Goal: Information Seeking & Learning: Learn about a topic

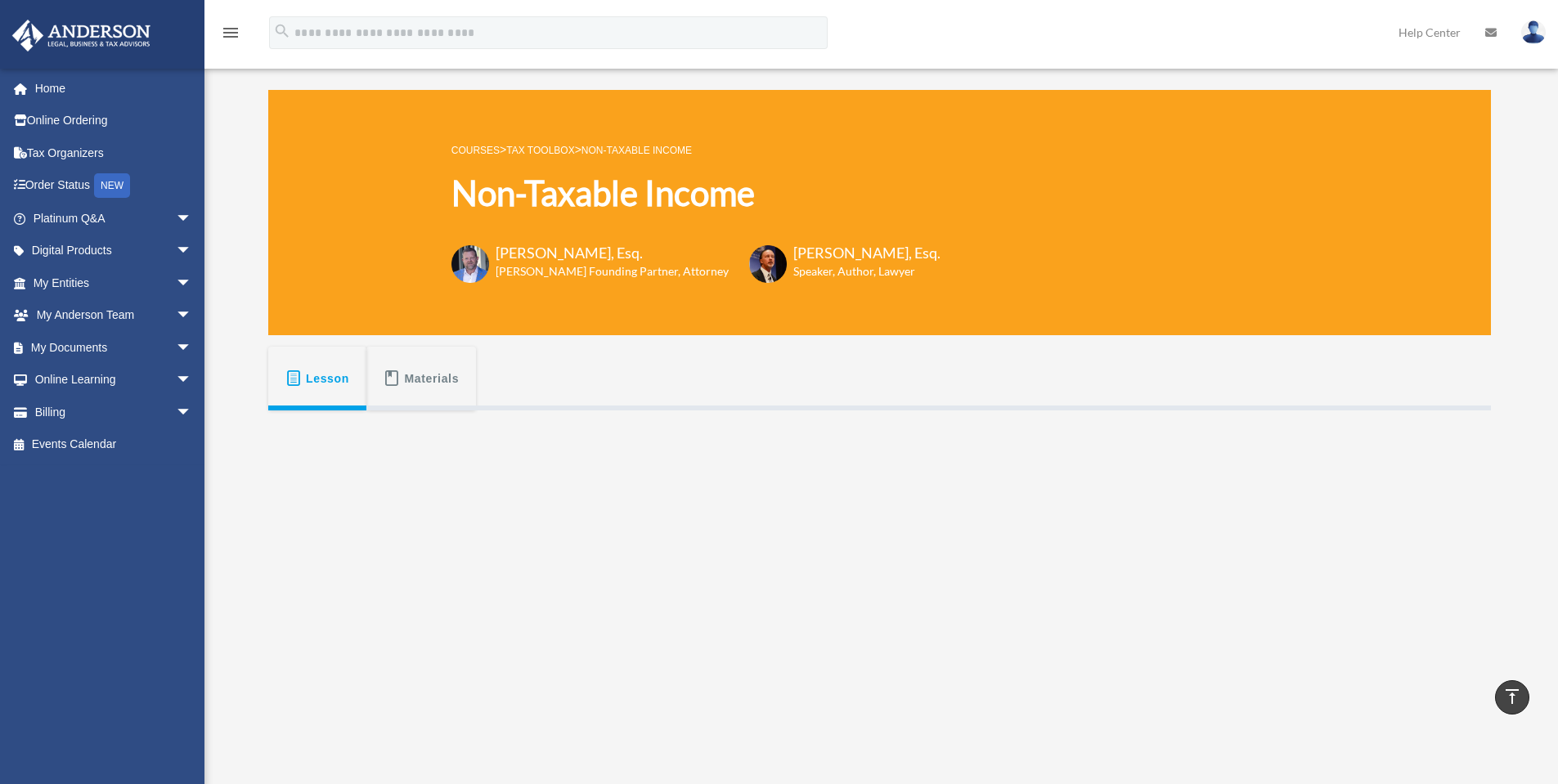
scroll to position [353, 0]
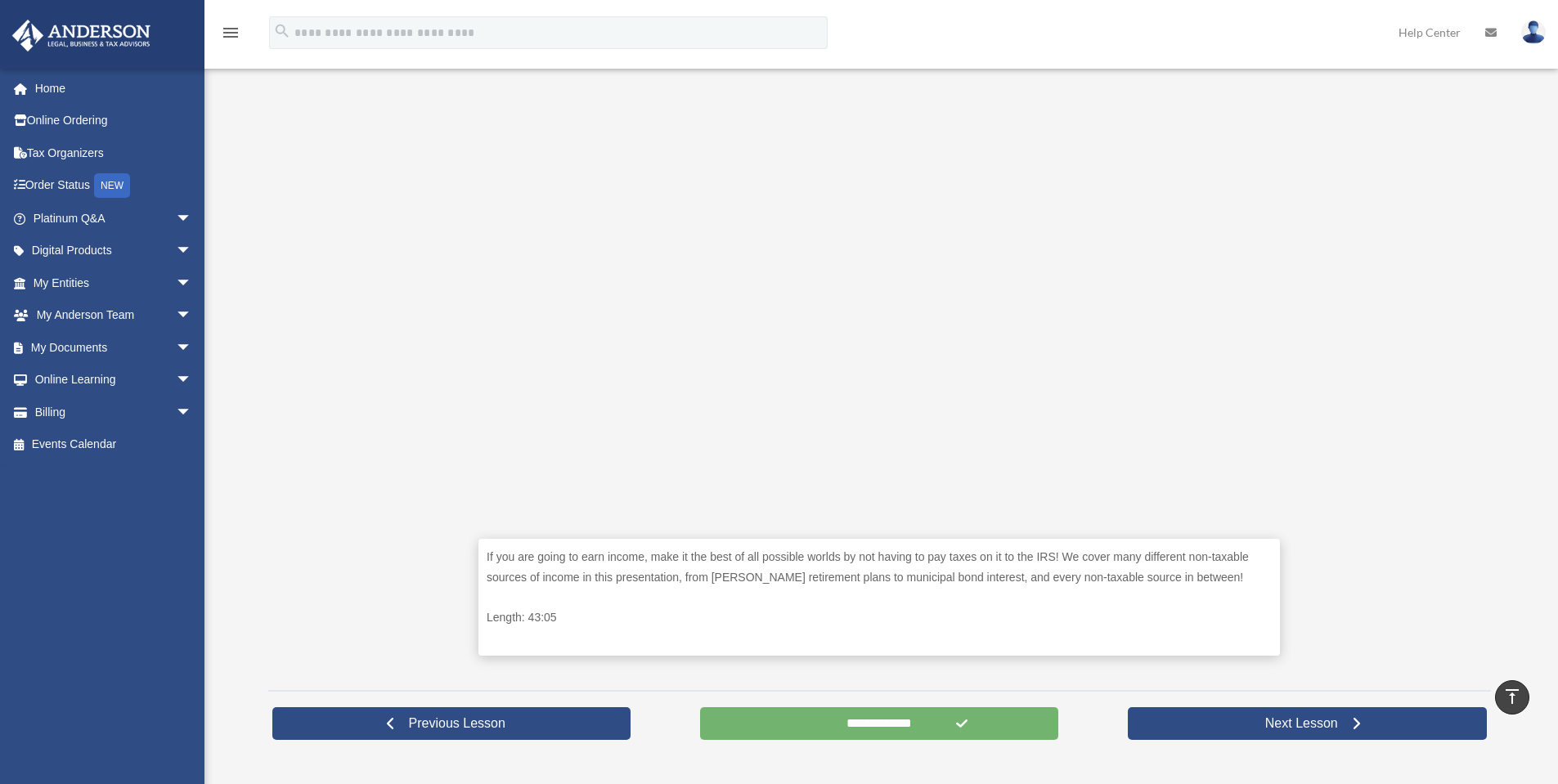
click at [915, 715] on input "**********" at bounding box center [879, 723] width 359 height 33
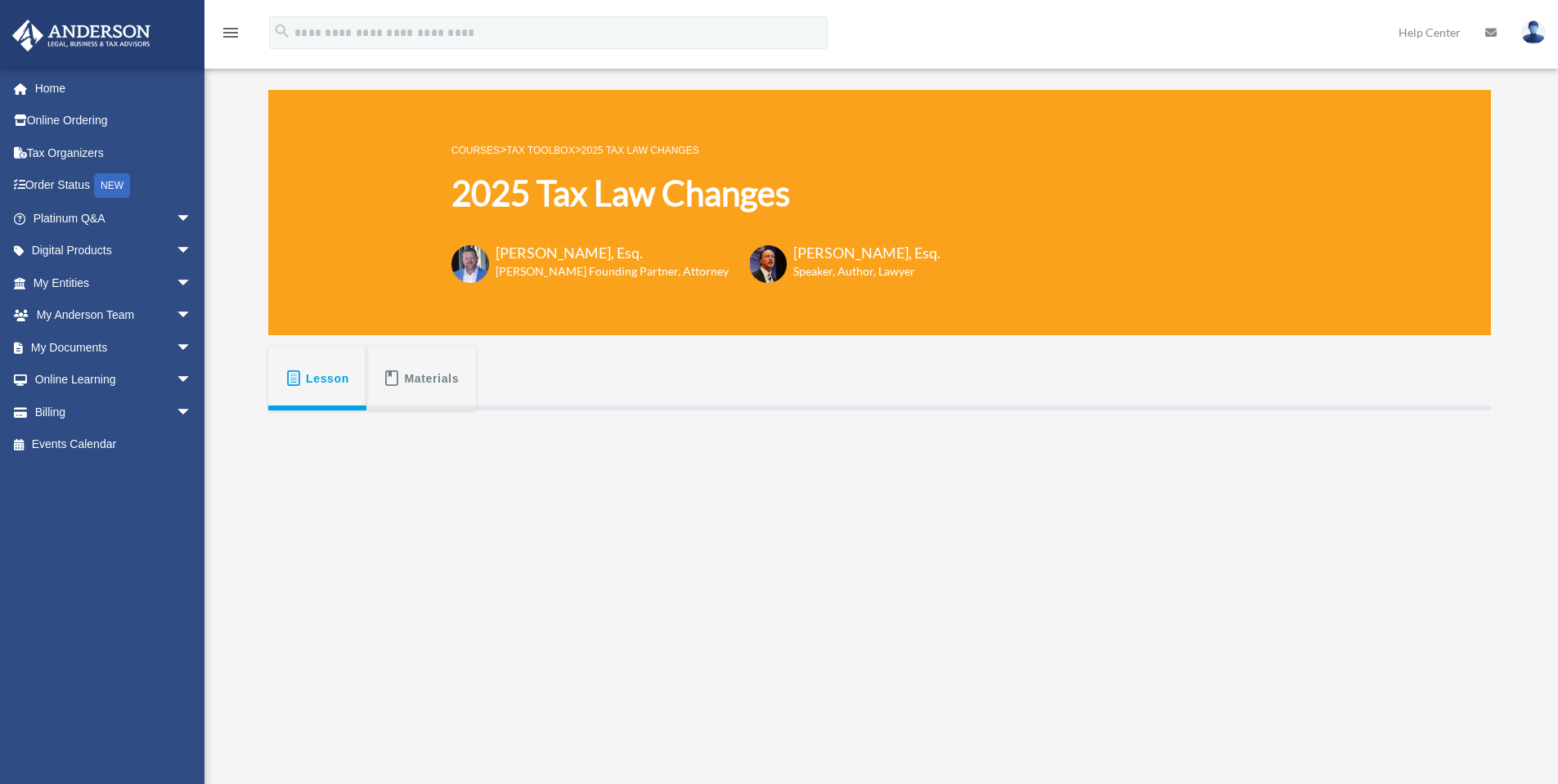
drag, startPoint x: 746, startPoint y: 248, endPoint x: 875, endPoint y: 250, distance: 129.0
click at [875, 250] on div "[PERSON_NAME], Esq. Speaker, Author, Lawyer" at bounding box center [863, 261] width 153 height 37
copy h3 "[PERSON_NAME], Esq."
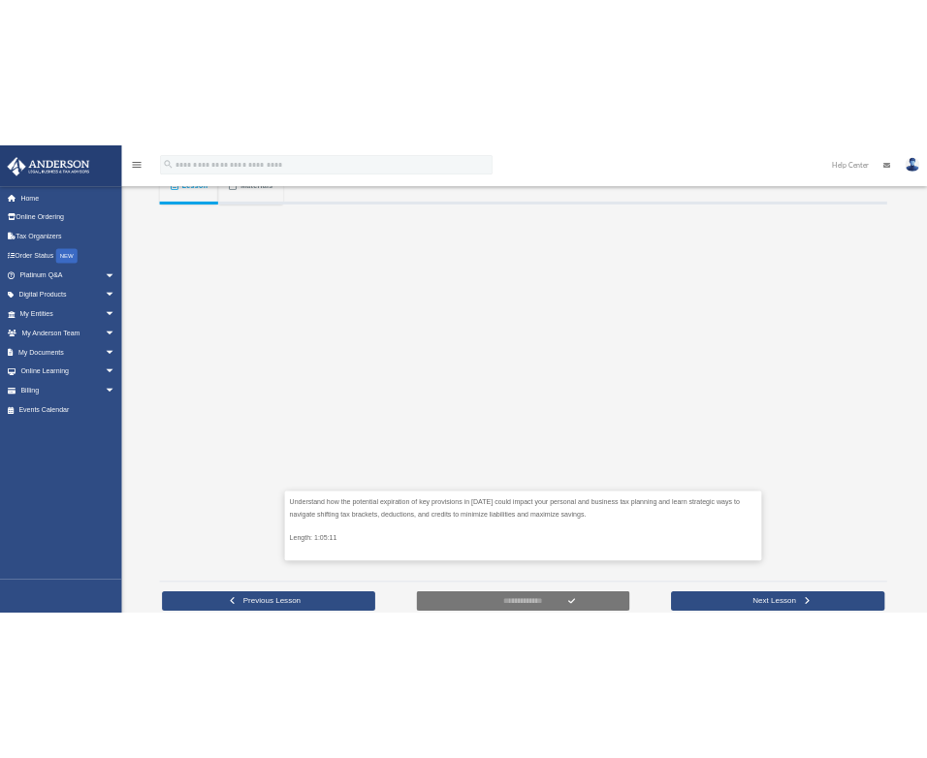
scroll to position [388, 0]
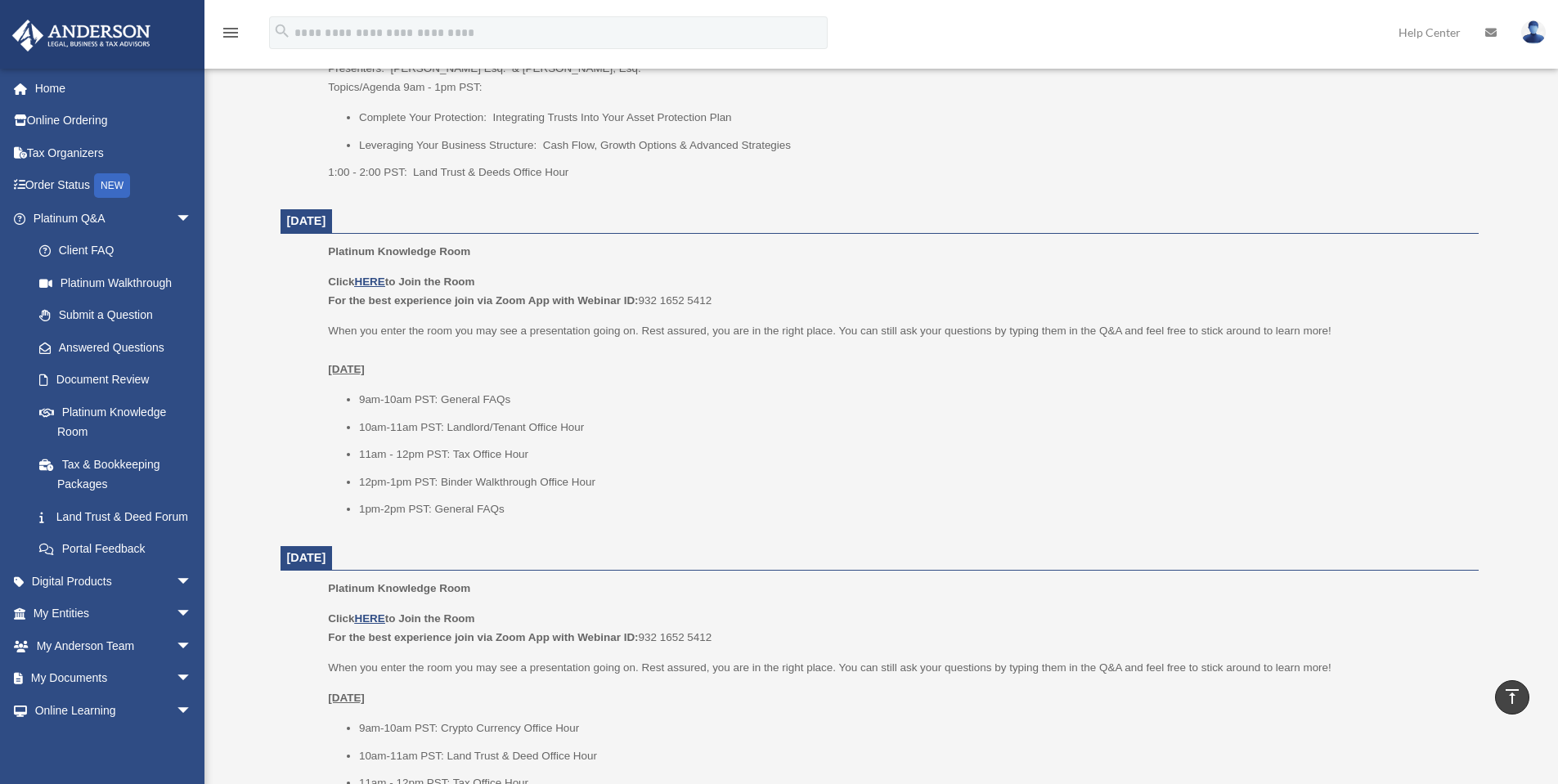
scroll to position [894, 0]
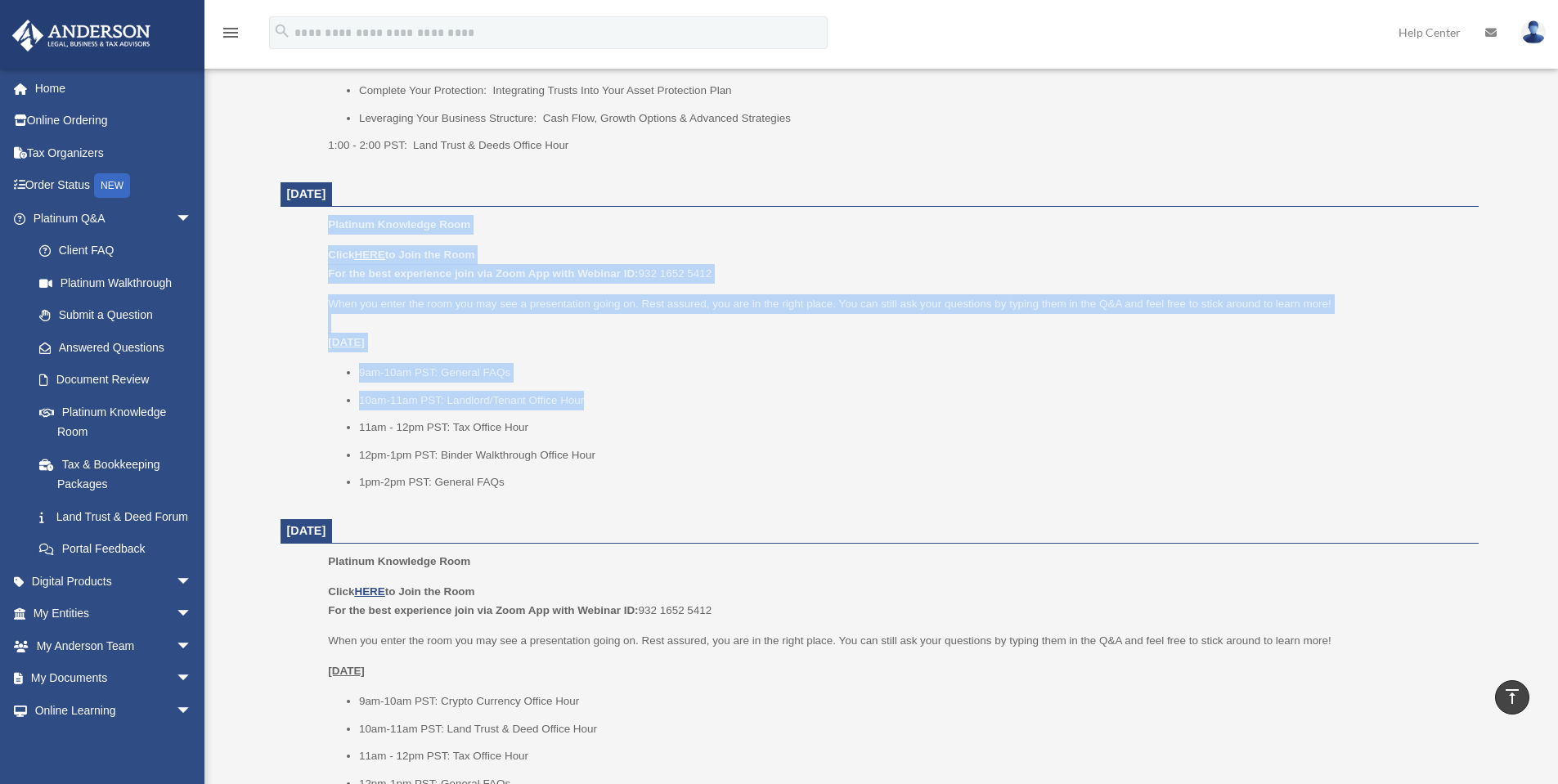
drag, startPoint x: 330, startPoint y: 228, endPoint x: 803, endPoint y: 399, distance: 503.0
click at [803, 399] on div "Platinum Knowledge Room Click HERE to Join the Room For the best experience joi…" at bounding box center [897, 358] width 1138 height 287
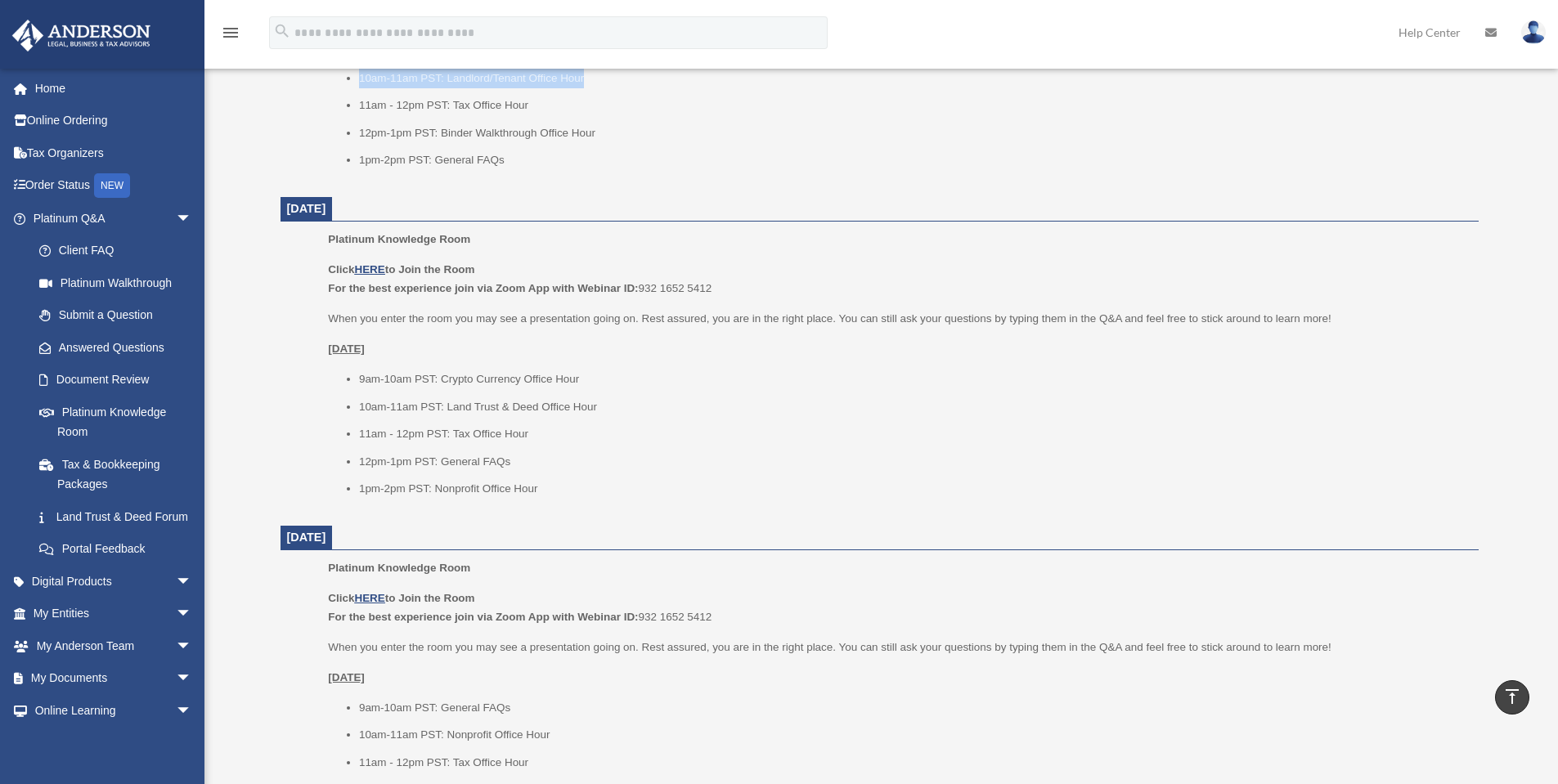
scroll to position [1222, 0]
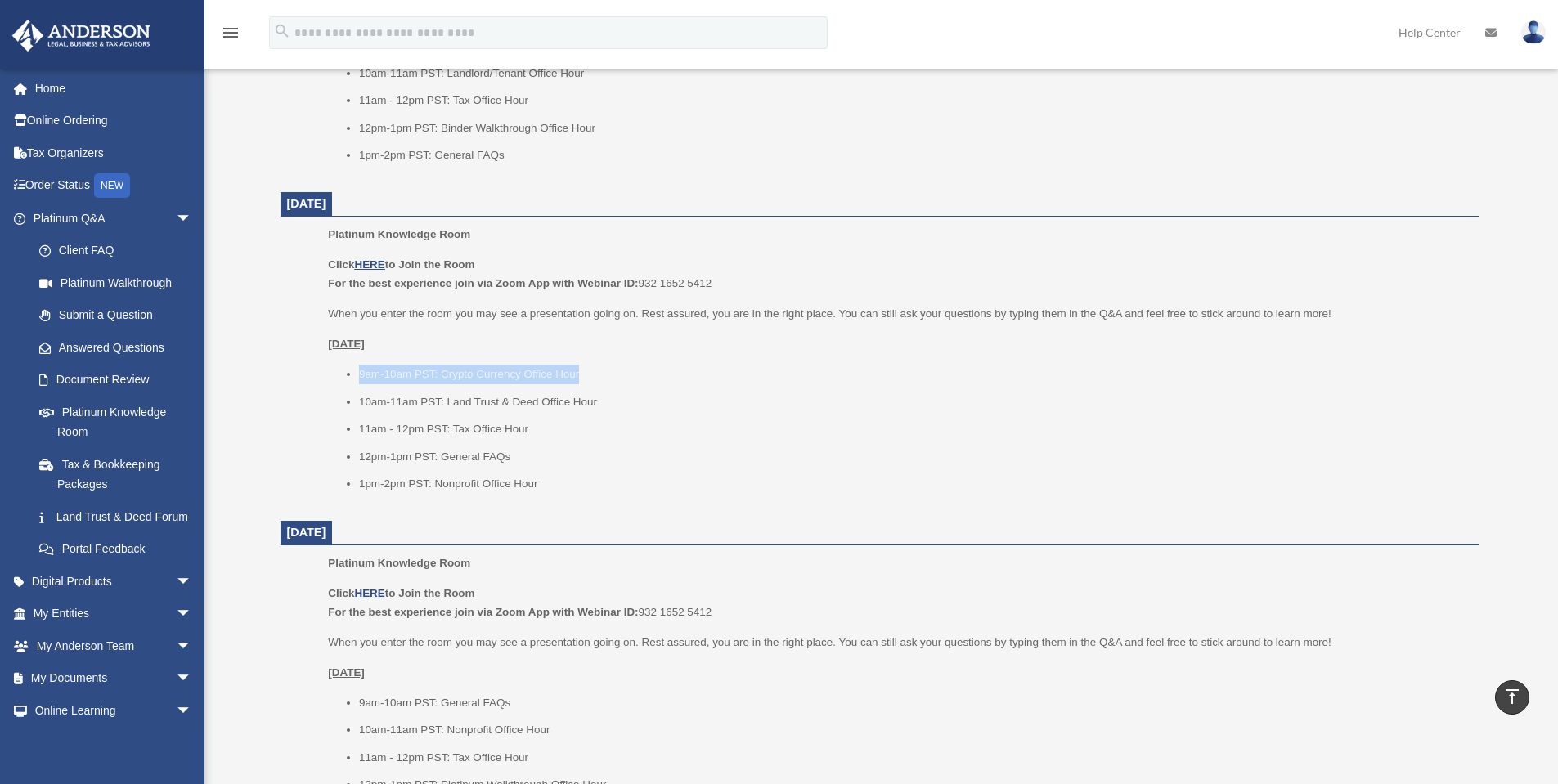
drag, startPoint x: 348, startPoint y: 368, endPoint x: 633, endPoint y: 376, distance: 285.1
click at [633, 376] on ul "9am-10am PST: Crypto Currency Office Hour 10am-11am PST: Land Trust & Deed Offi…" at bounding box center [897, 429] width 1138 height 129
click at [633, 376] on li "9am-10am PST: Crypto Currency Office Hour" at bounding box center [913, 374] width 1108 height 19
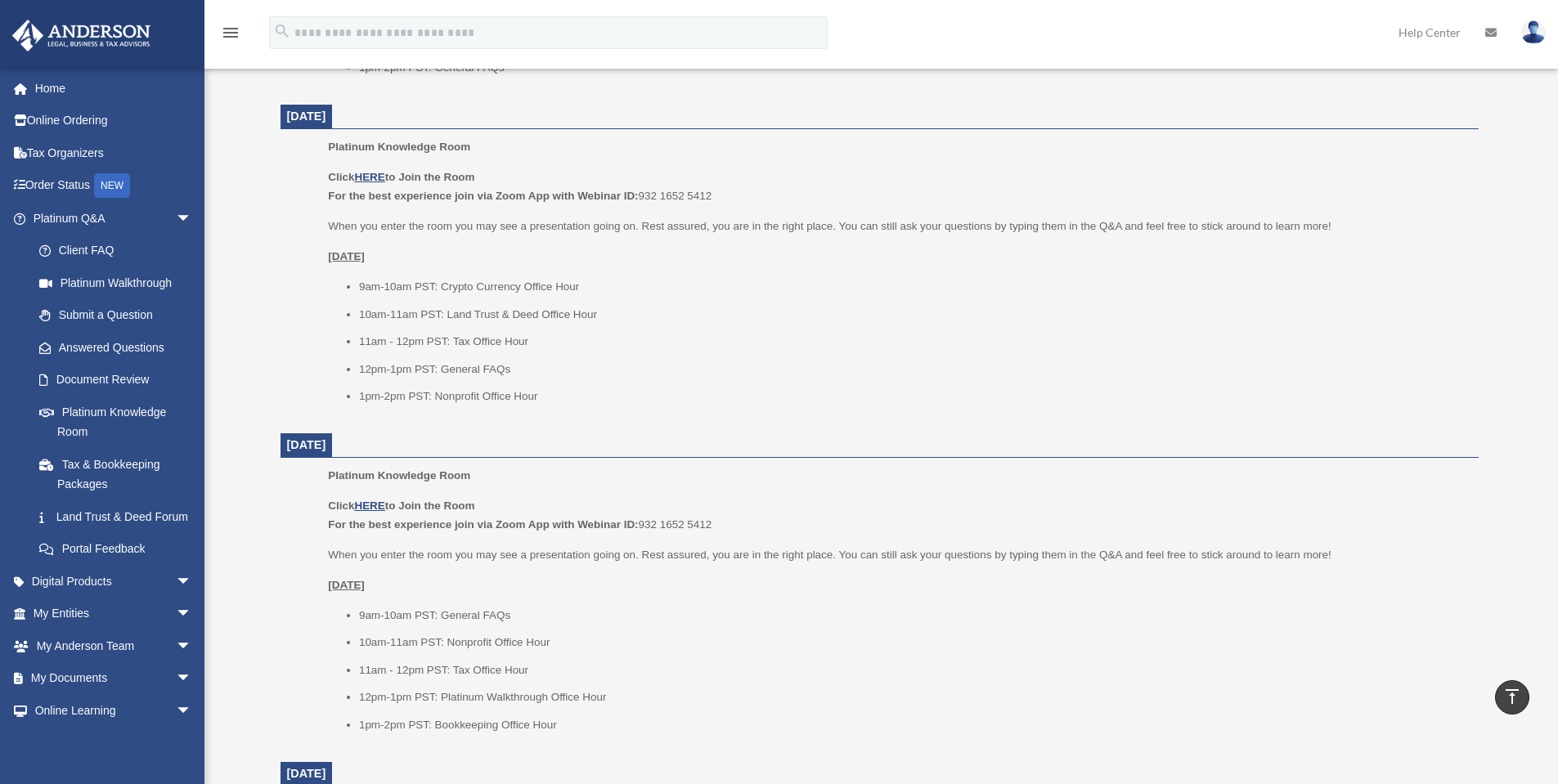
scroll to position [1331, 0]
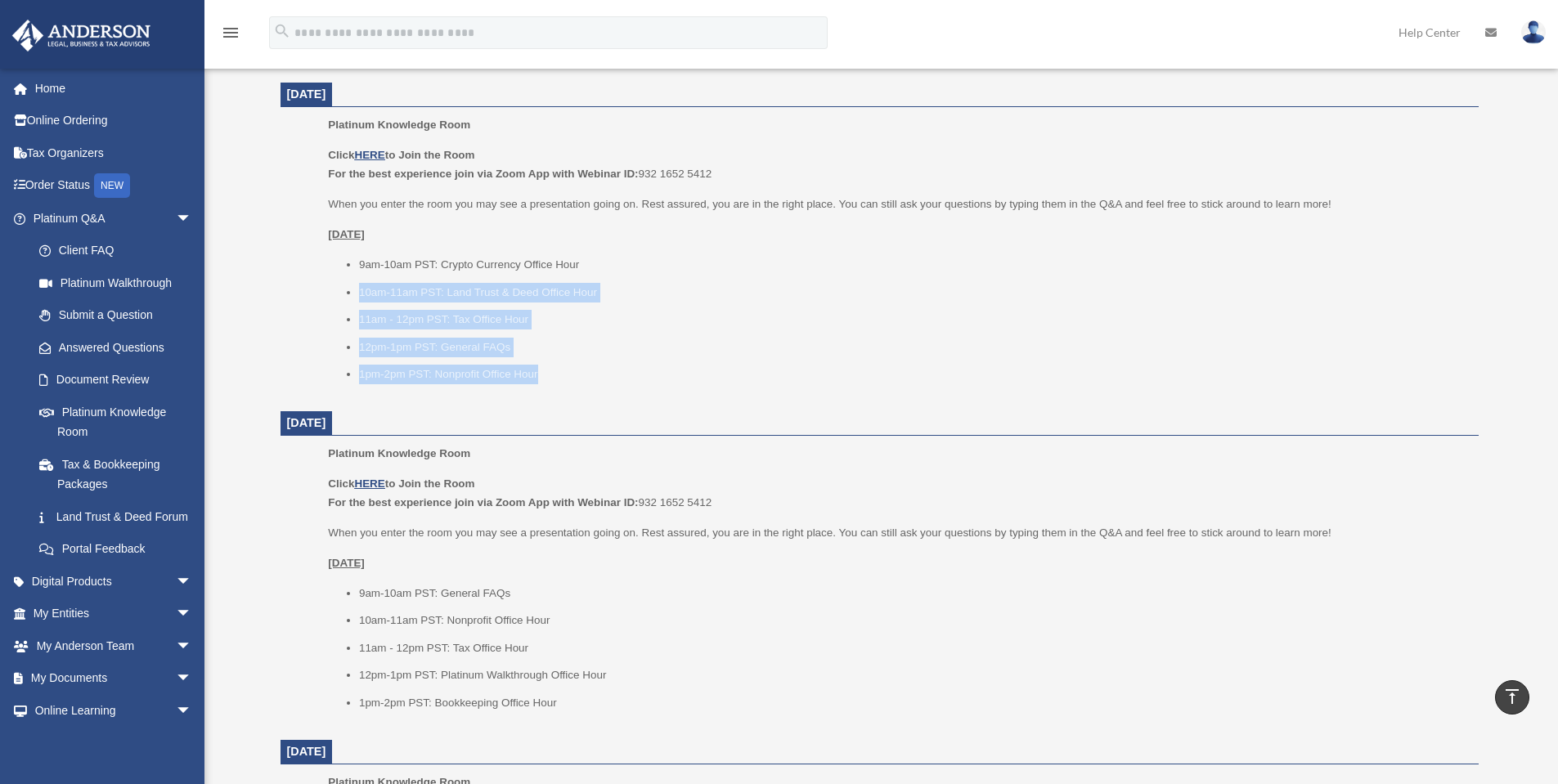
drag, startPoint x: 319, startPoint y: 297, endPoint x: 561, endPoint y: 382, distance: 256.5
click at [561, 382] on ul "Platinum Knowledge Room Click HERE to Join the Room For the best experience joi…" at bounding box center [879, 255] width 1175 height 280
click at [561, 382] on li "1pm-2pm PST: Nonprofit Office Hour" at bounding box center [913, 374] width 1108 height 19
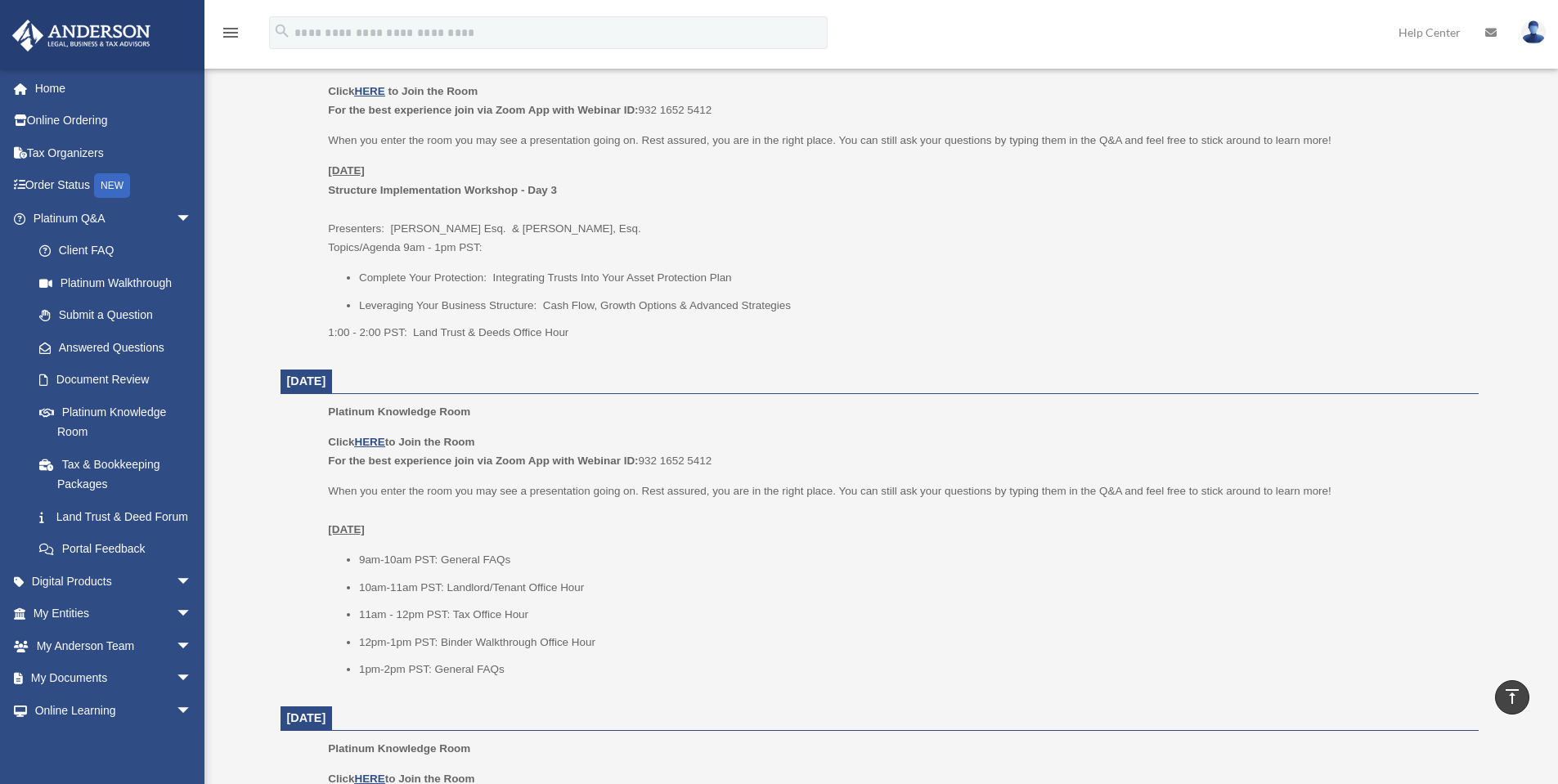
scroll to position [704, 0]
